Goal: Task Accomplishment & Management: Manage account settings

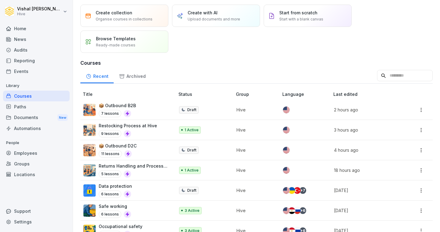
scroll to position [21, 0]
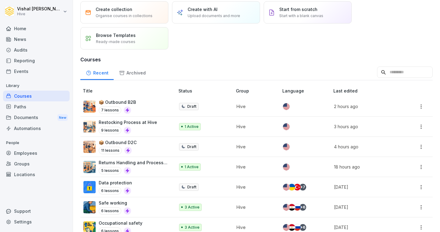
click at [140, 166] on div "Returns Handling and Process Flow 5 lessons" at bounding box center [134, 167] width 70 height 15
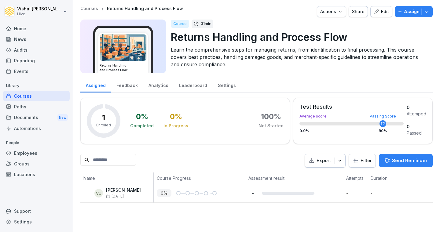
click at [382, 11] on div "Edit" at bounding box center [381, 11] width 15 height 7
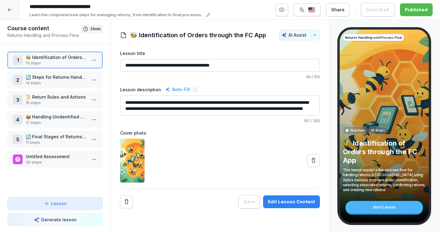
click at [94, 159] on html "**********" at bounding box center [220, 116] width 440 height 232
click at [9, 11] on html "**********" at bounding box center [220, 116] width 440 height 232
click at [9, 11] on icon at bounding box center [10, 9] width 4 height 3
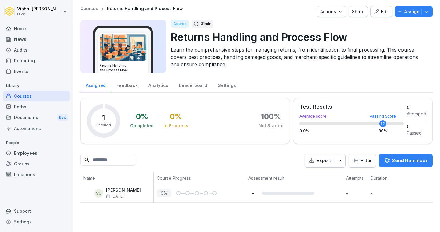
click at [58, 97] on div "Courses" at bounding box center [36, 96] width 67 height 11
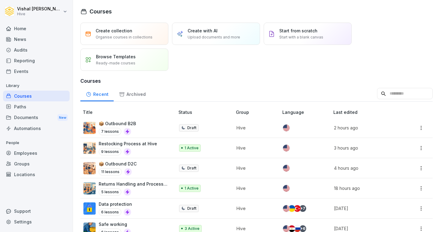
click at [155, 123] on div "📦 Outbound B2B 7 lessons" at bounding box center [125, 127] width 85 height 15
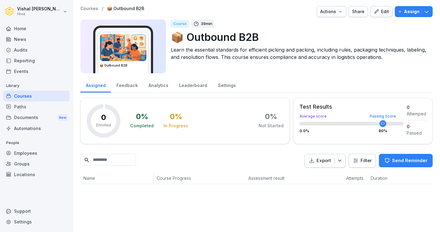
click at [375, 11] on button "Edit" at bounding box center [382, 11] width 22 height 11
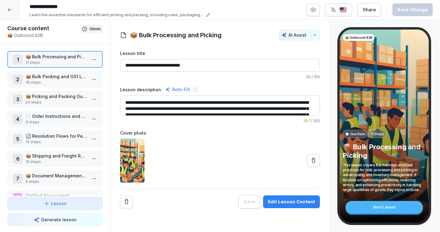
click at [345, 9] on img "button" at bounding box center [343, 10] width 7 height 6
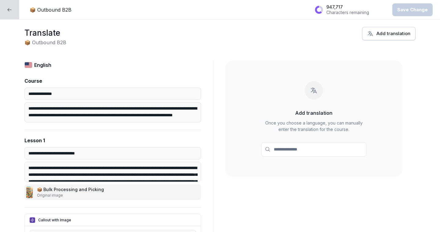
click at [5, 6] on div at bounding box center [9, 9] width 19 height 19
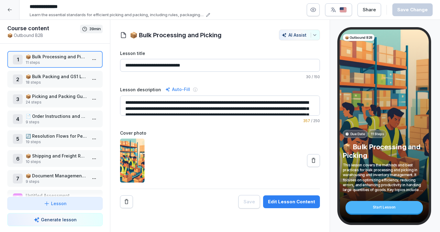
click at [8, 11] on icon at bounding box center [9, 9] width 5 height 5
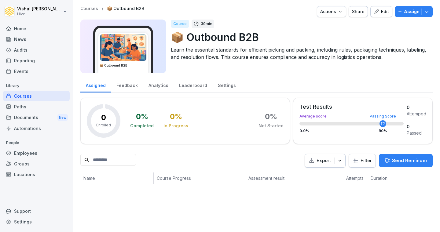
click at [49, 94] on div "Courses" at bounding box center [36, 96] width 67 height 11
